Goal: Task Accomplishment & Management: Complete application form

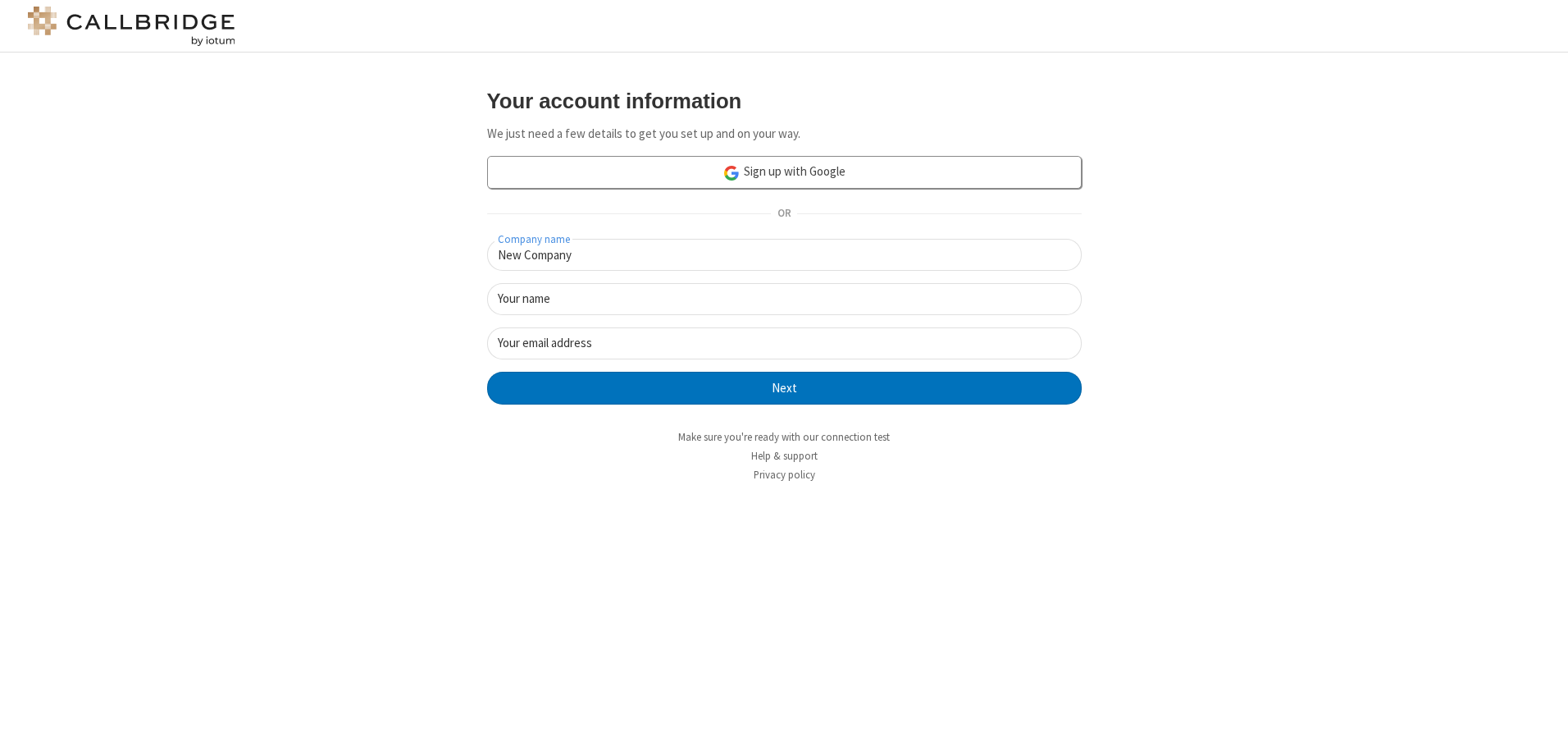
type input "New Company"
type input "New User"
type input "[EMAIL_ADDRESS][DOMAIN_NAME]"
click button "Next" at bounding box center [784, 388] width 594 height 32
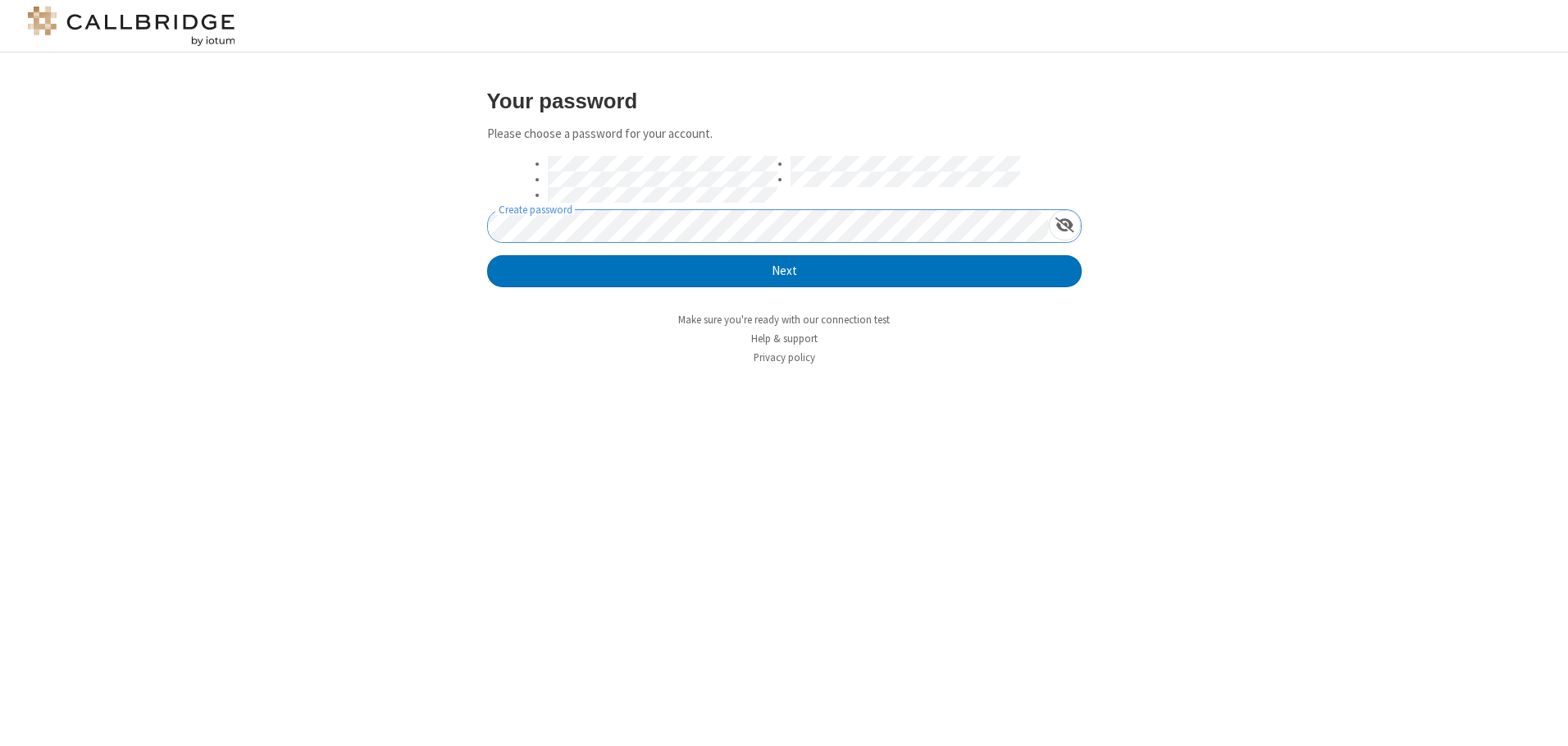
click at [487, 255] on button "Next" at bounding box center [784, 272] width 594 height 32
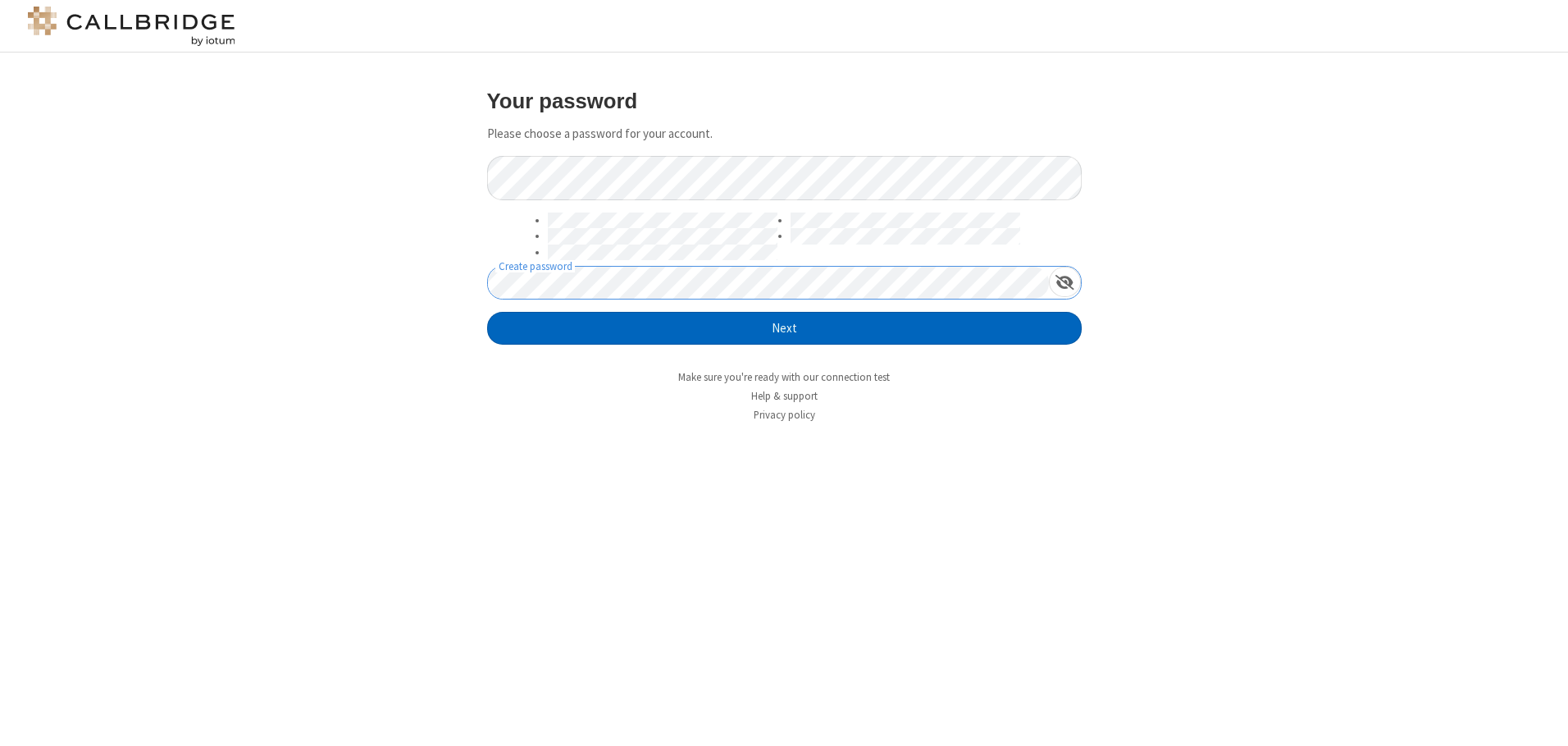
click at [784, 328] on button "Next" at bounding box center [784, 328] width 594 height 32
